Goal: Communication & Community: Share content

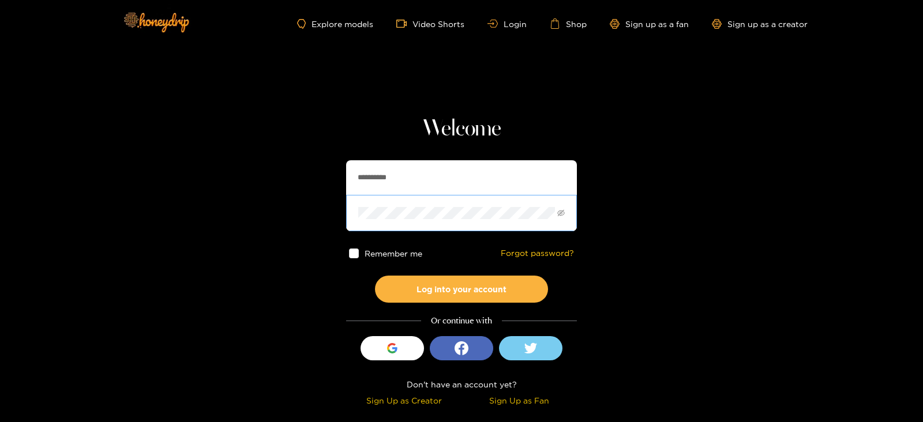
click at [429, 202] on span at bounding box center [461, 213] width 231 height 36
drag, startPoint x: 415, startPoint y: 174, endPoint x: 328, endPoint y: 182, distance: 86.9
click at [328, 182] on section "**********" at bounding box center [461, 205] width 923 height 410
type input "**********"
click at [375, 276] on button "Log into your account" at bounding box center [461, 289] width 173 height 27
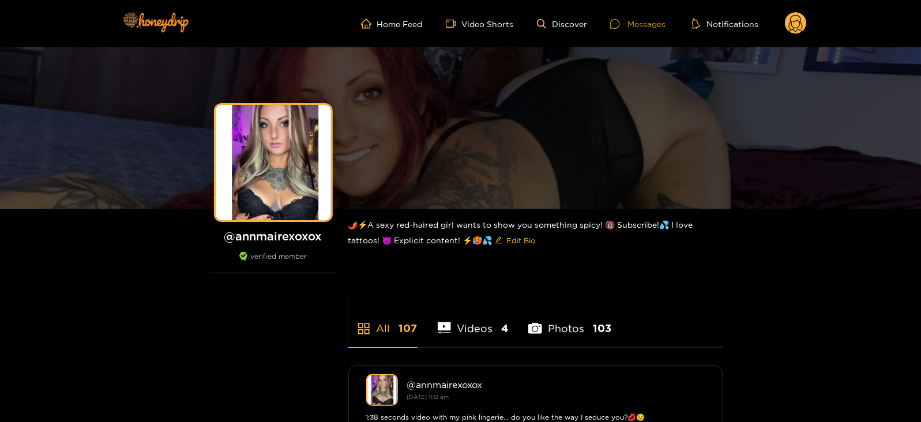
click at [633, 25] on div "Messages" at bounding box center [637, 23] width 55 height 13
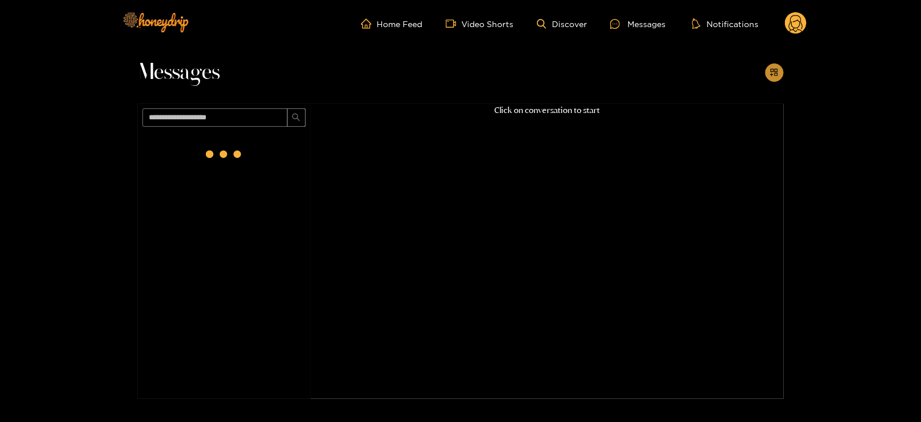
click at [771, 69] on icon "appstore-add" at bounding box center [774, 72] width 7 height 7
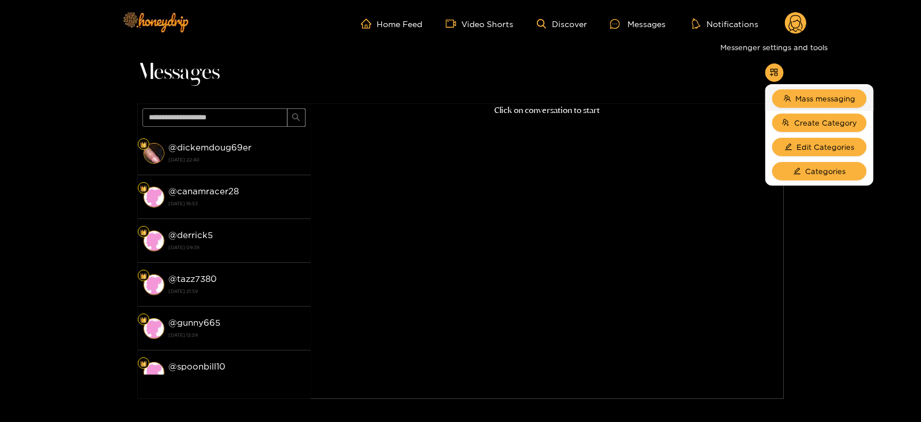
click at [784, 88] on li "Mass messaging" at bounding box center [819, 99] width 108 height 24
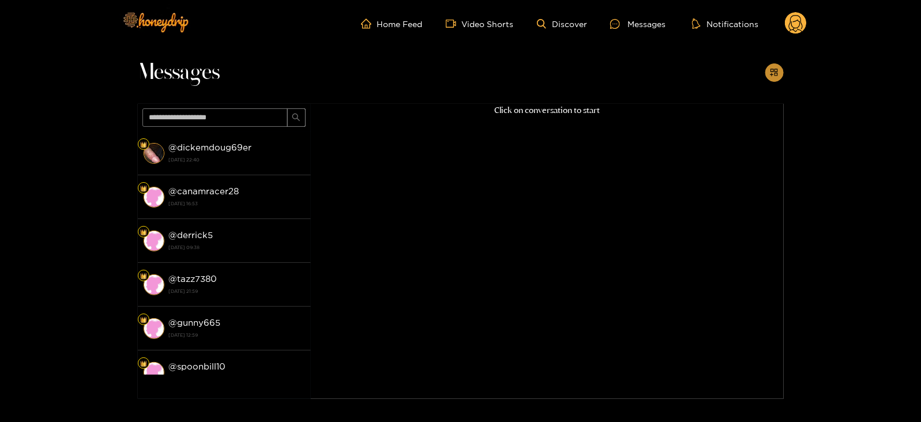
click at [776, 77] on span "appstore-add" at bounding box center [774, 73] width 9 height 10
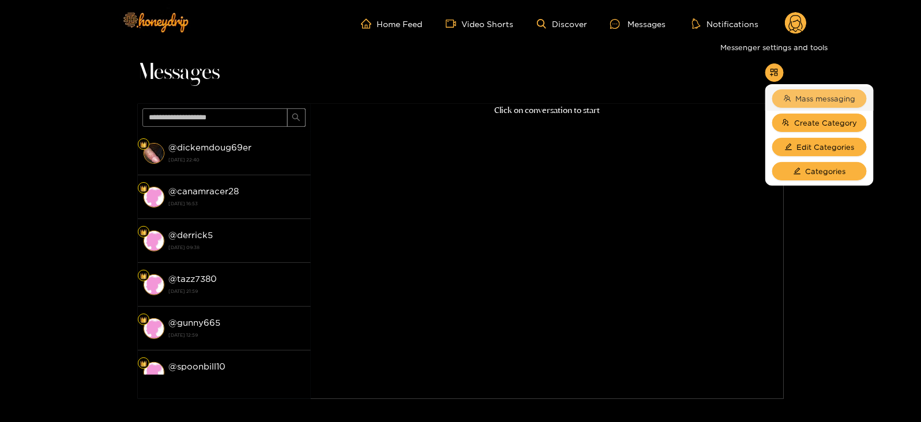
click at [791, 90] on button "Mass messaging" at bounding box center [819, 98] width 95 height 18
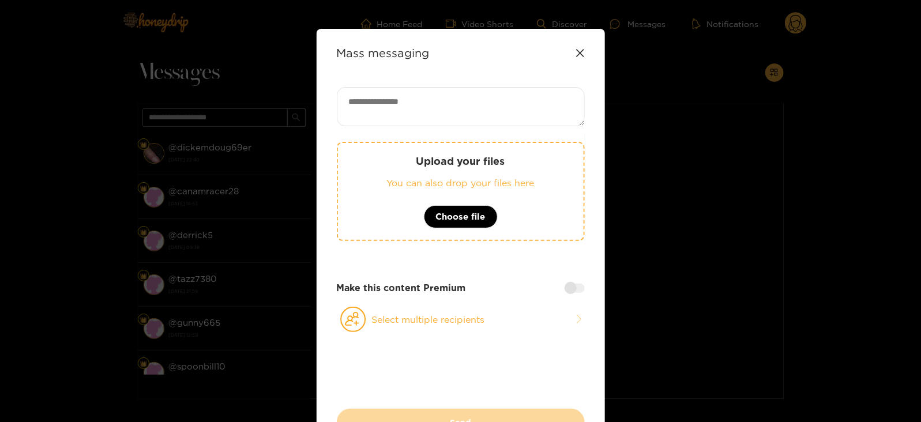
click at [525, 103] on textarea at bounding box center [461, 106] width 248 height 39
paste textarea "**********"
type textarea "**********"
click at [383, 324] on button "Select multiple recipients" at bounding box center [461, 319] width 248 height 27
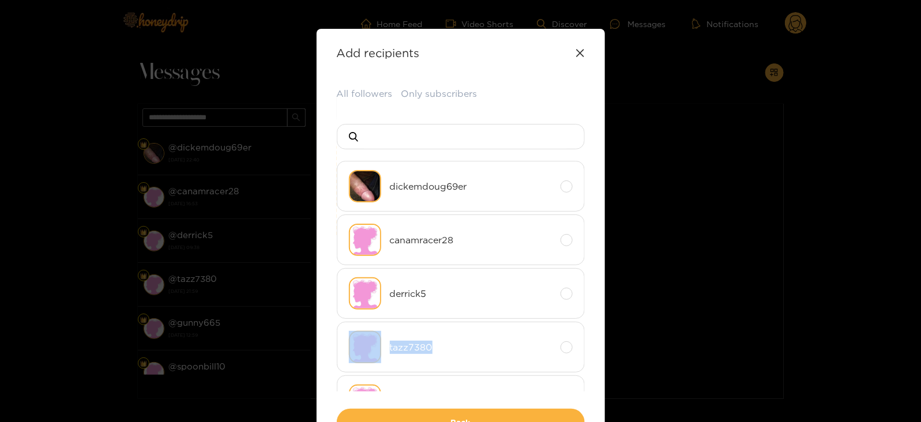
click at [383, 324] on li "tazz7380" at bounding box center [461, 347] width 248 height 51
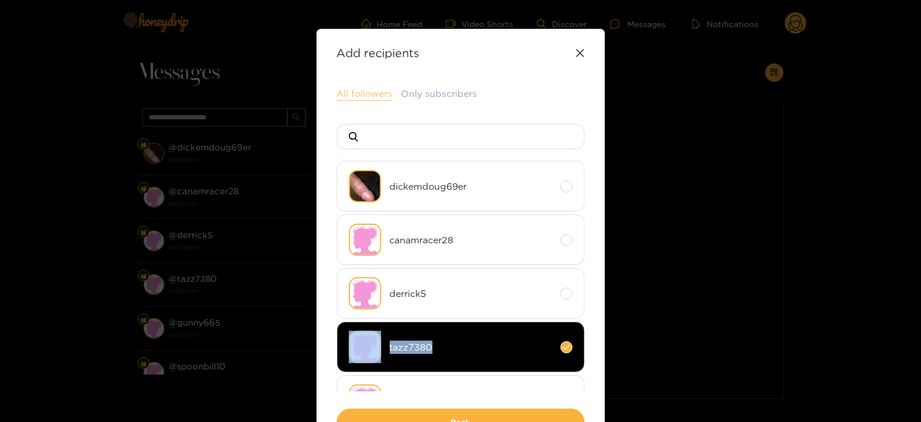
click at [347, 93] on button "All followers" at bounding box center [365, 94] width 56 height 14
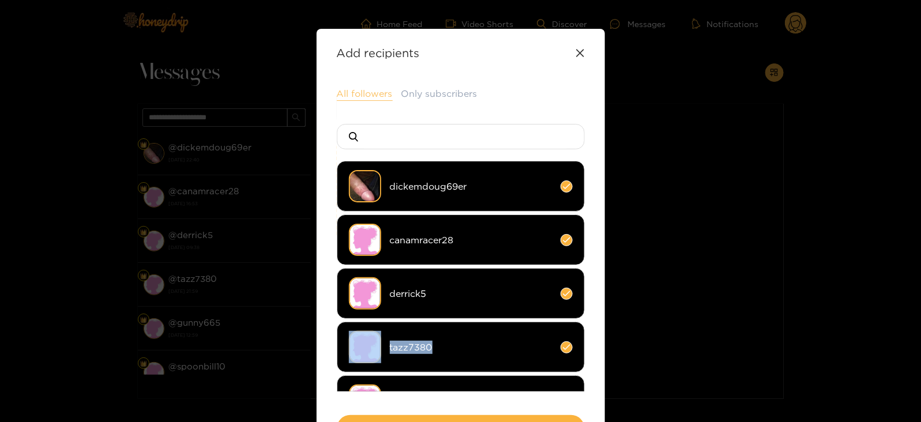
scroll to position [85, 0]
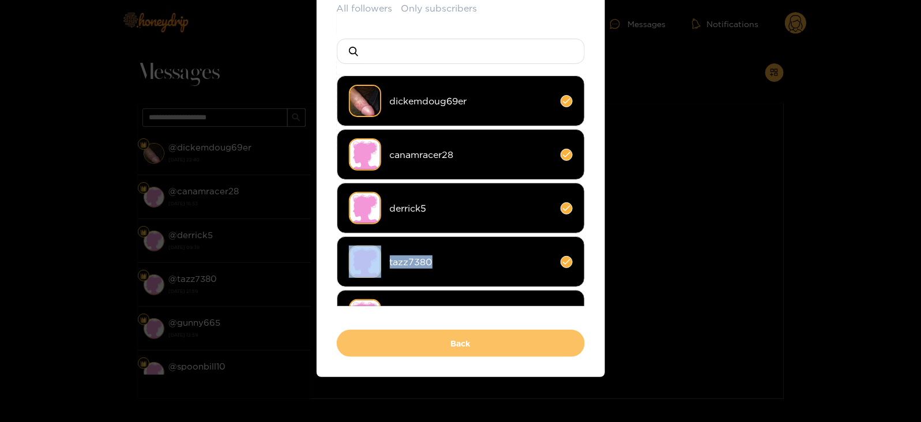
click at [355, 344] on button "Back" at bounding box center [461, 343] width 248 height 27
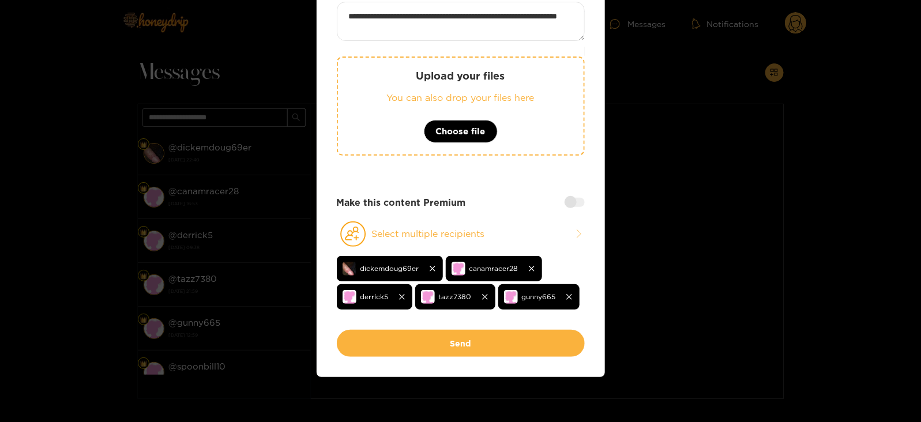
click at [355, 344] on button "Send" at bounding box center [461, 343] width 248 height 27
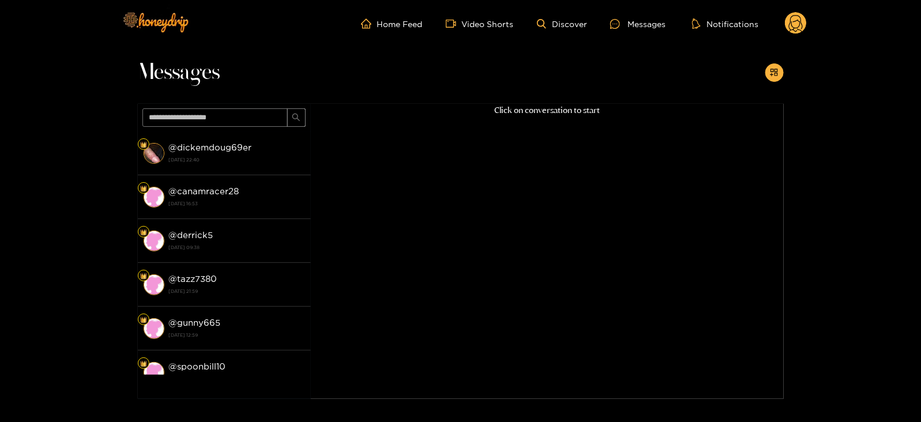
click at [804, 16] on icon at bounding box center [796, 23] width 22 height 23
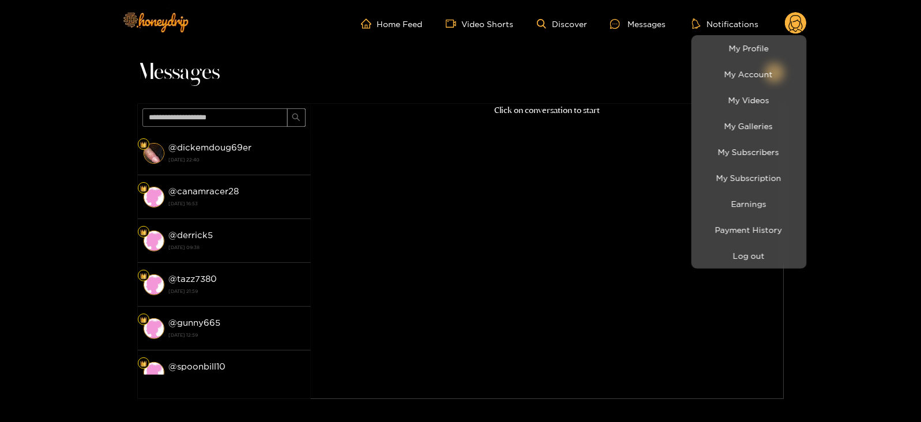
click at [751, 244] on li "Log out" at bounding box center [749, 256] width 115 height 26
click at [733, 254] on button "Log out" at bounding box center [750, 256] width 110 height 20
